Goal: Transaction & Acquisition: Purchase product/service

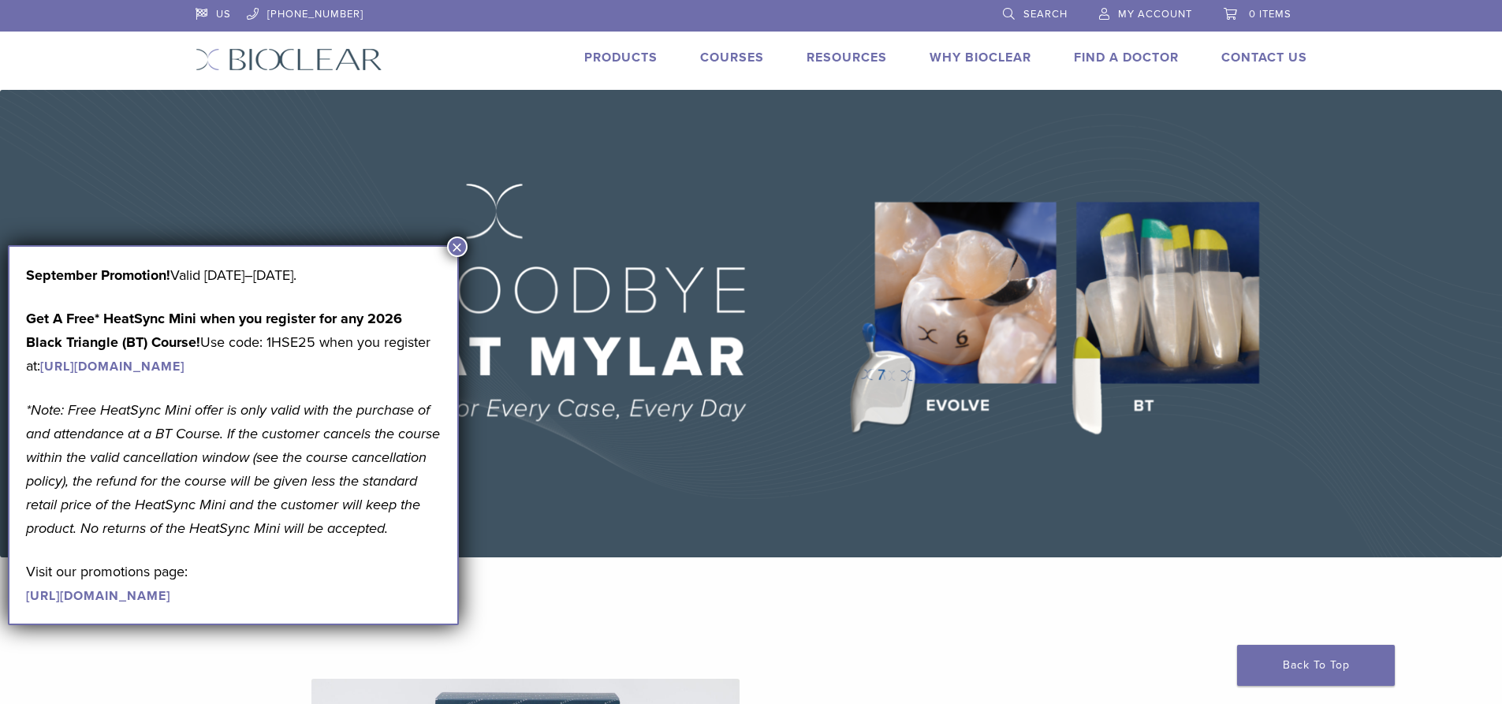
click at [456, 242] on button "×" at bounding box center [457, 247] width 20 height 20
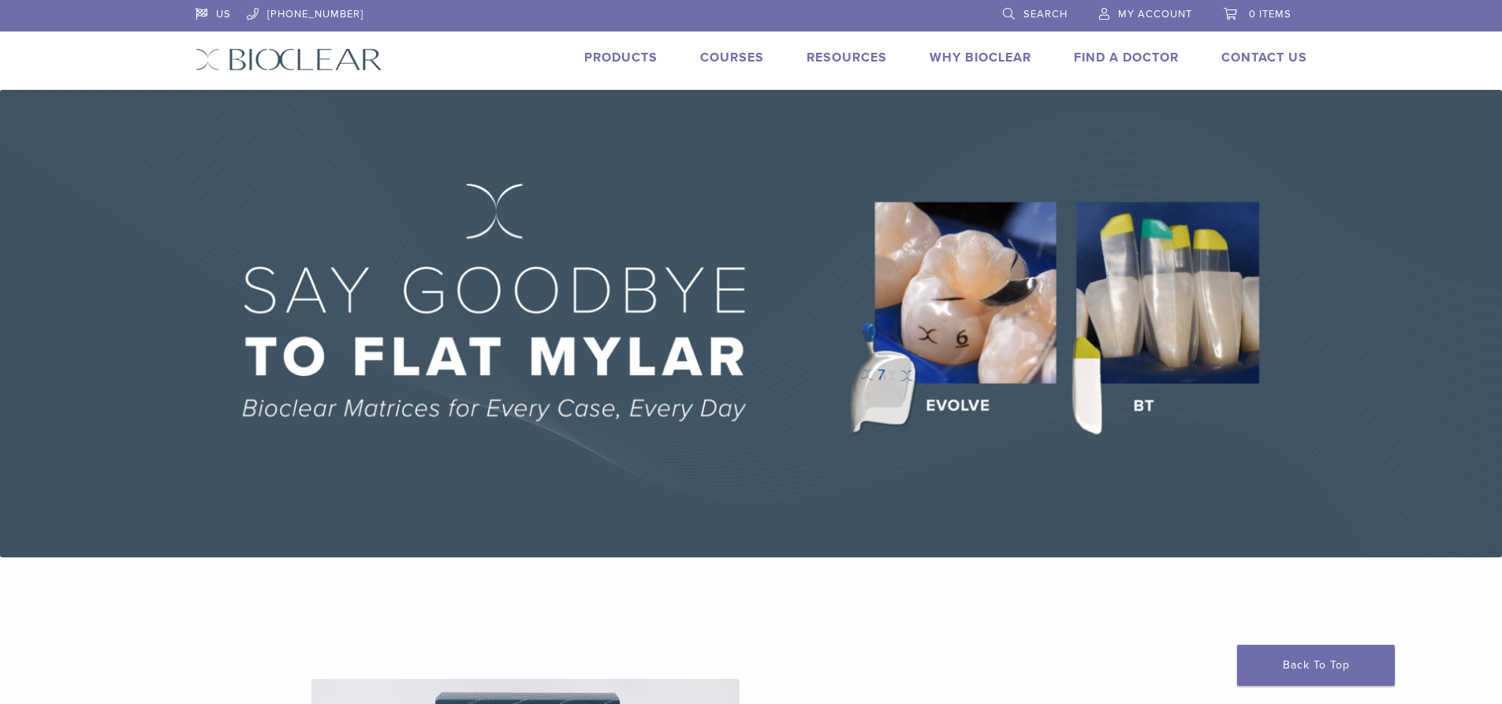
click at [687, 7] on li at bounding box center [679, 14] width 600 height 29
click at [397, 460] on img at bounding box center [751, 324] width 1502 height 468
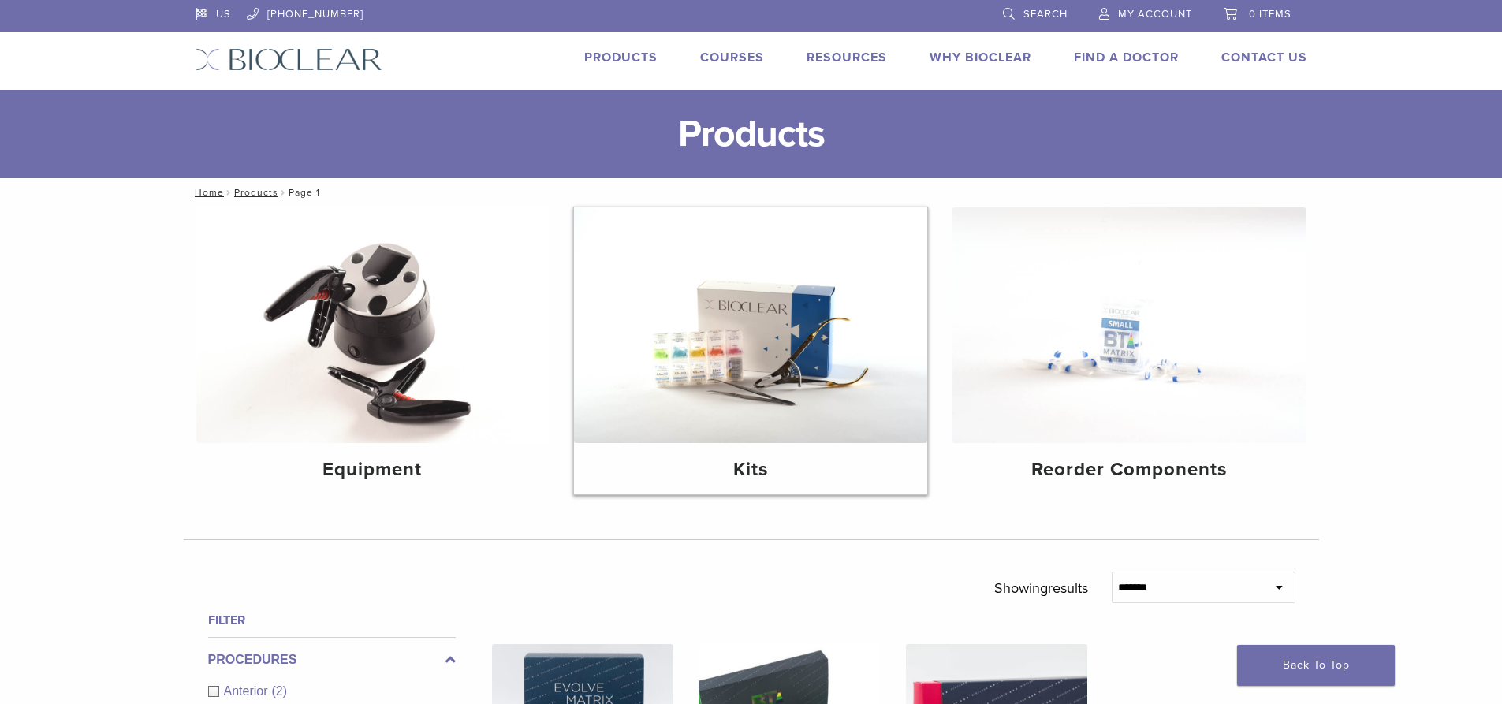
click at [810, 490] on div "Kits" at bounding box center [750, 468] width 353 height 51
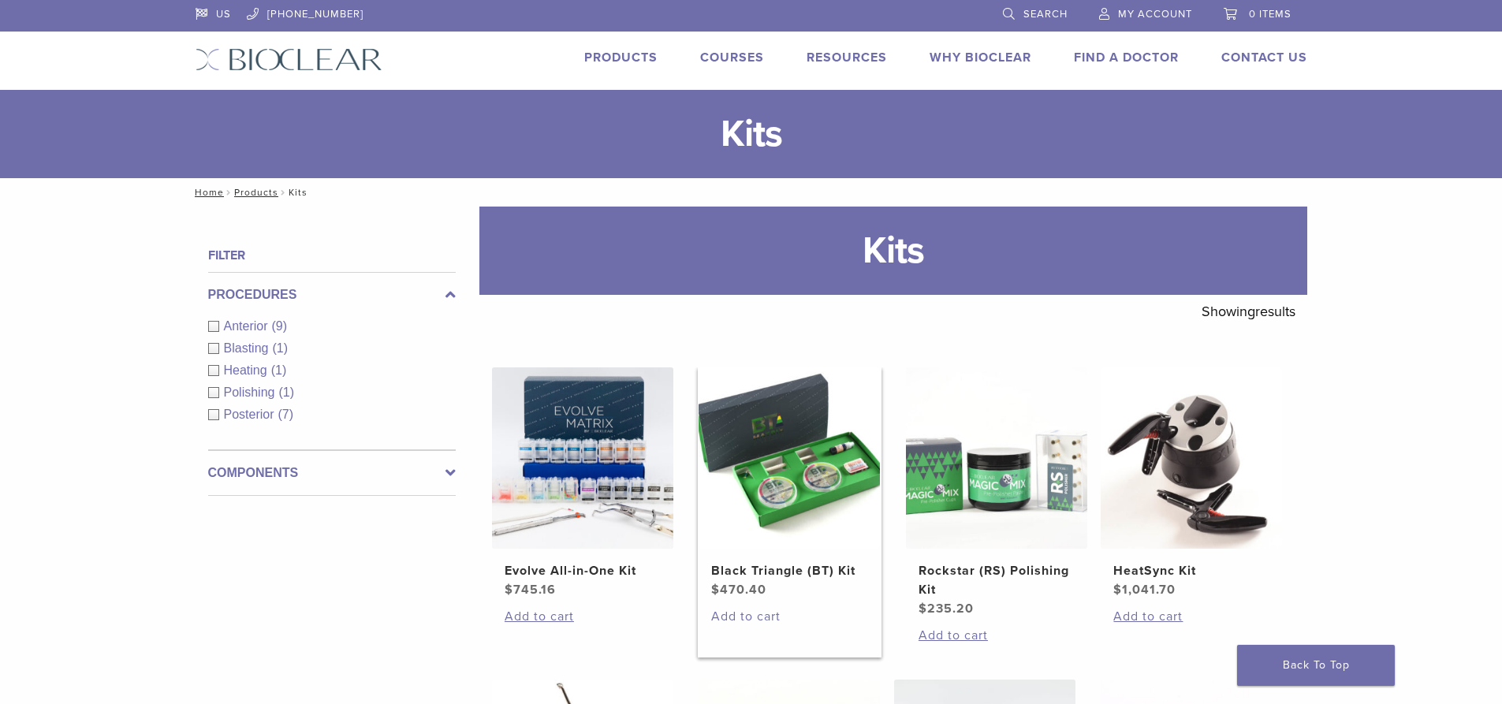
click at [851, 621] on link "Add to cart" at bounding box center [789, 616] width 156 height 19
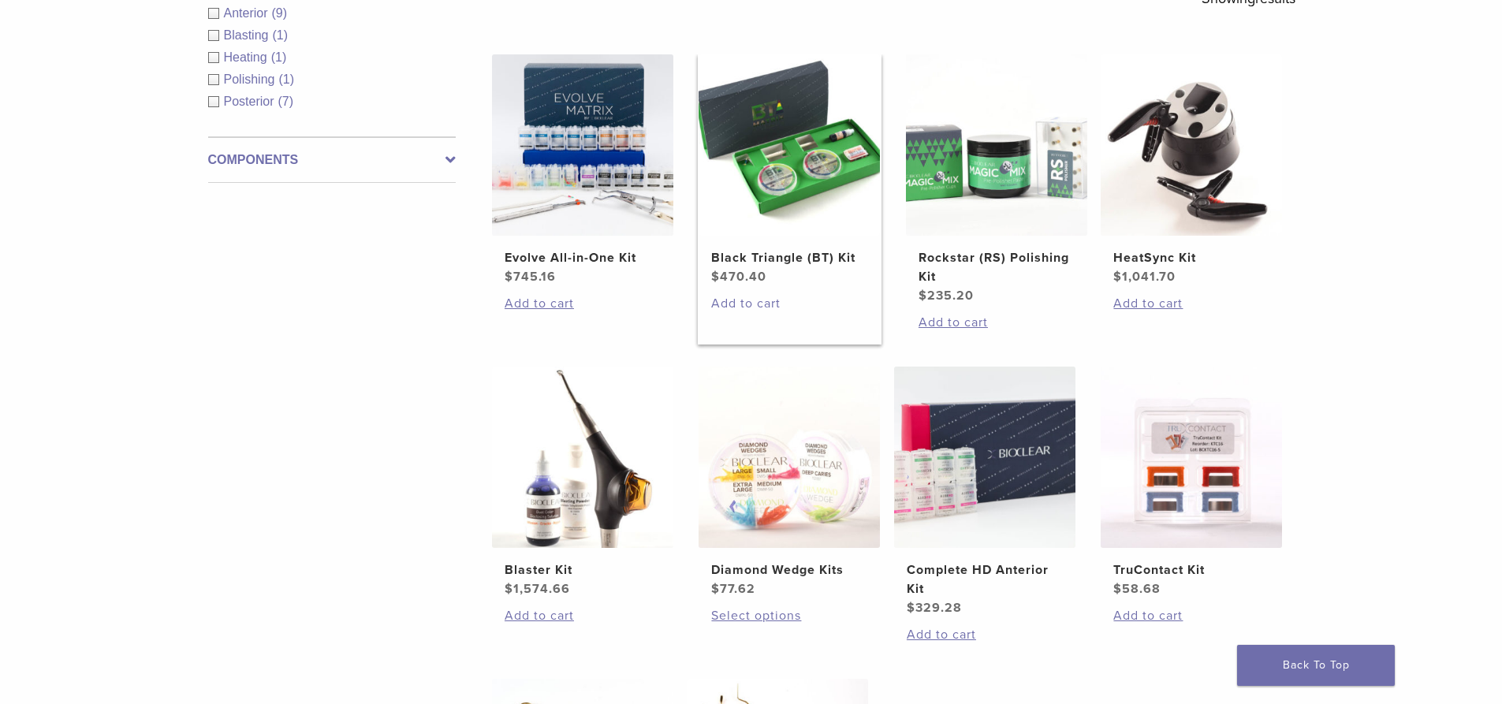
scroll to position [315, 0]
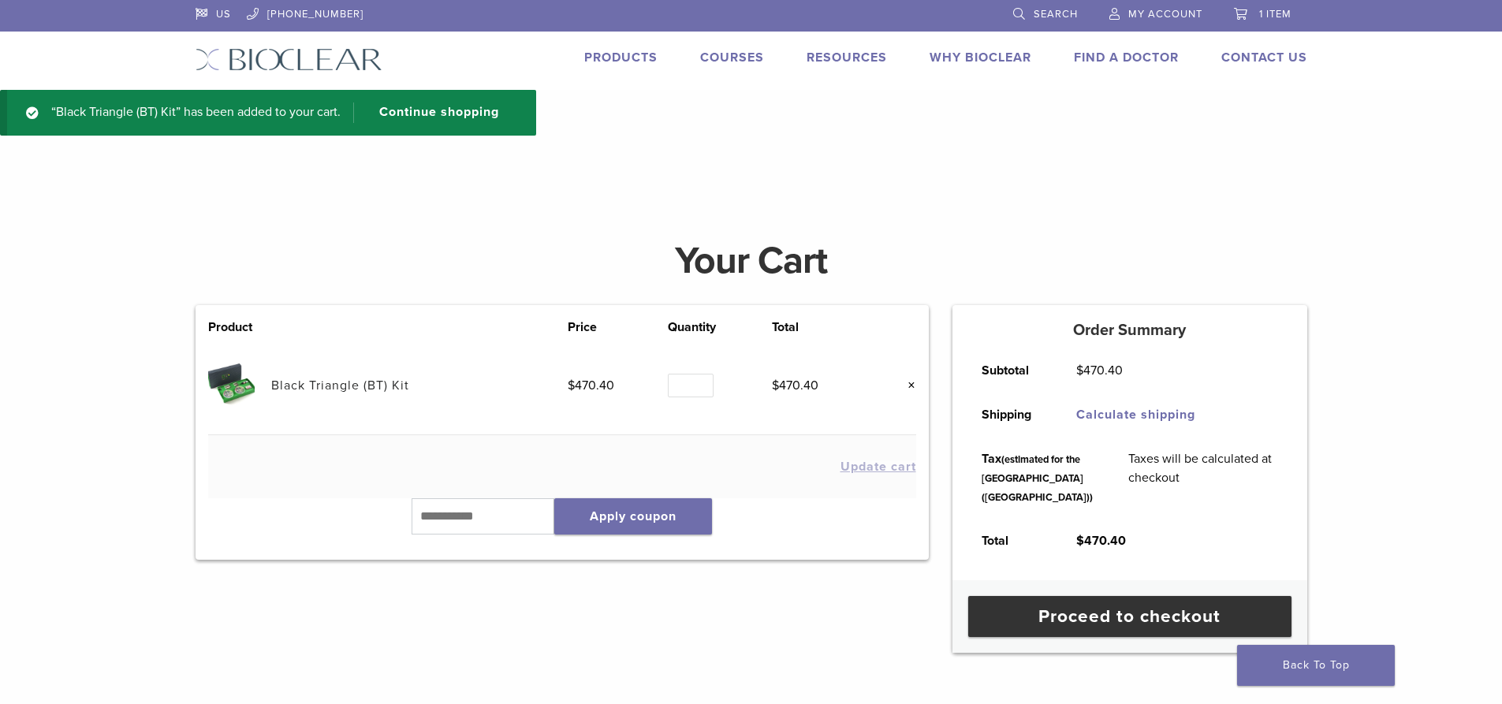
click at [649, 643] on div "Product Price Quantity Total Black Triangle (BT) Kit $ 470.40 Quantity Quantity…" at bounding box center [562, 479] width 757 height 348
